Goal: Entertainment & Leisure: Consume media (video, audio)

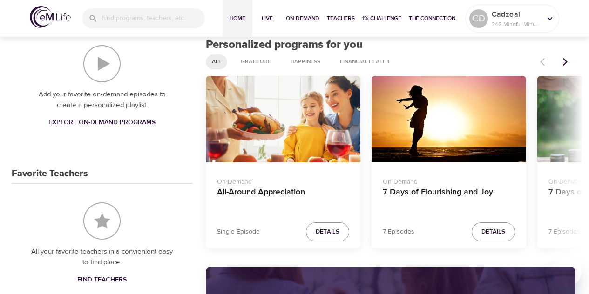
scroll to position [346, 0]
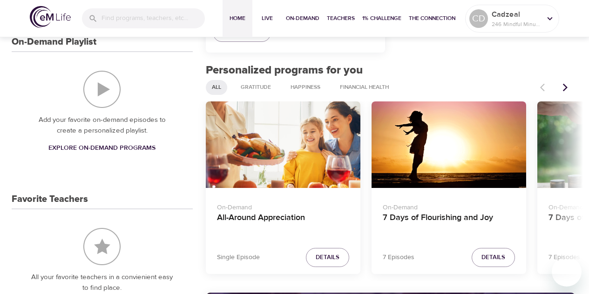
click at [284, 199] on div "On-Demand All-Around Appreciation" at bounding box center [283, 217] width 155 height 58
click at [279, 216] on h4 "All-Around Appreciation" at bounding box center [283, 224] width 132 height 22
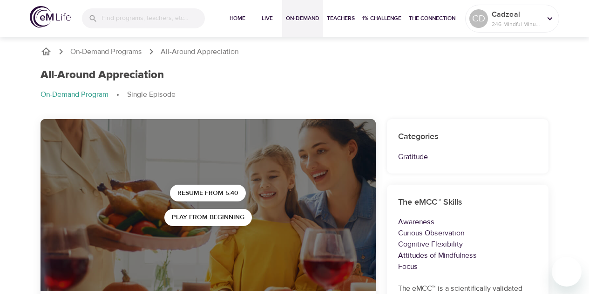
click at [298, 21] on span "On-Demand" at bounding box center [303, 19] width 34 height 10
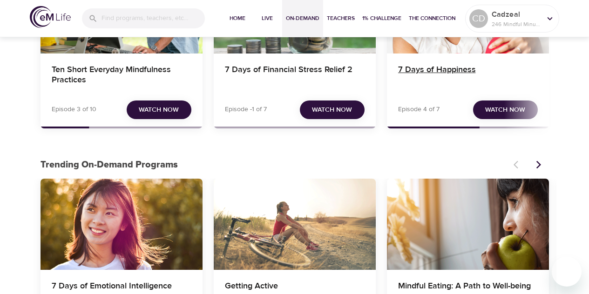
scroll to position [153, 0]
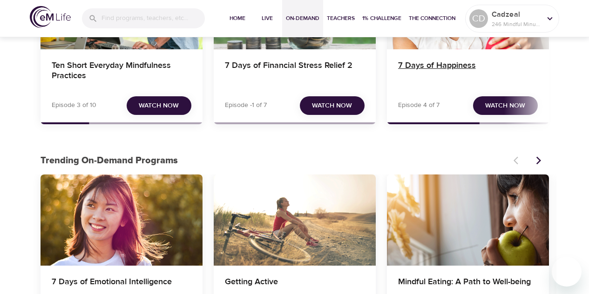
click at [428, 65] on h4 "7 Days of Happiness" at bounding box center [468, 72] width 140 height 22
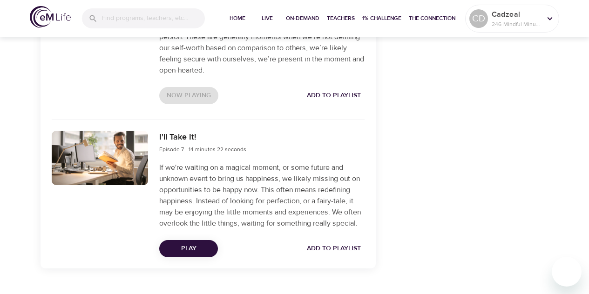
scroll to position [1512, 0]
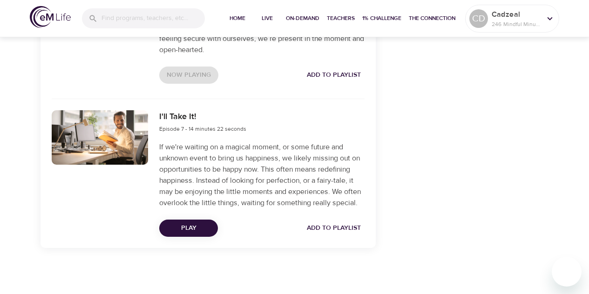
click at [191, 230] on span "Play" at bounding box center [189, 229] width 44 height 12
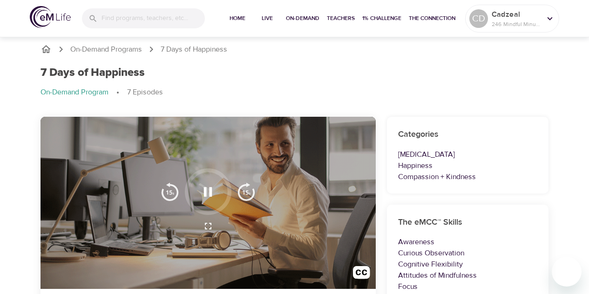
scroll to position [0, 0]
